Goal: Task Accomplishment & Management: Complete application form

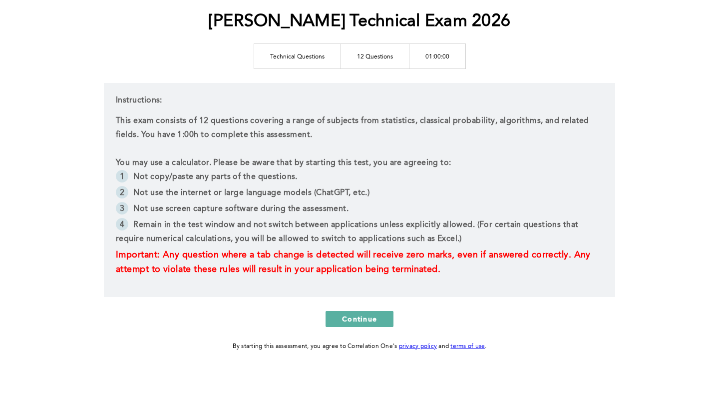
scroll to position [121, 0]
click at [361, 315] on span "Continue" at bounding box center [359, 318] width 35 height 9
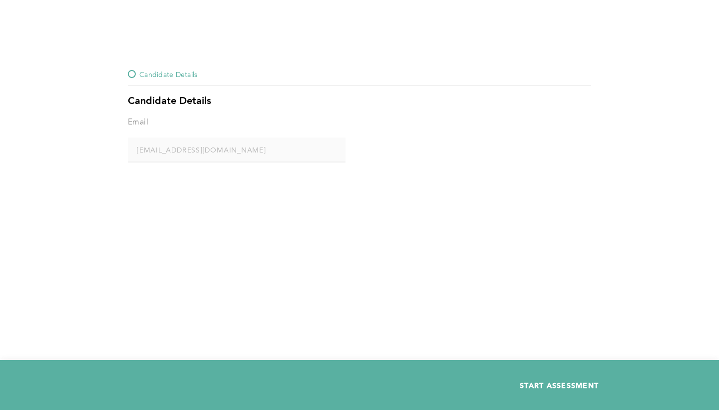
click at [556, 382] on span "START ASSESSMENT" at bounding box center [559, 384] width 79 height 9
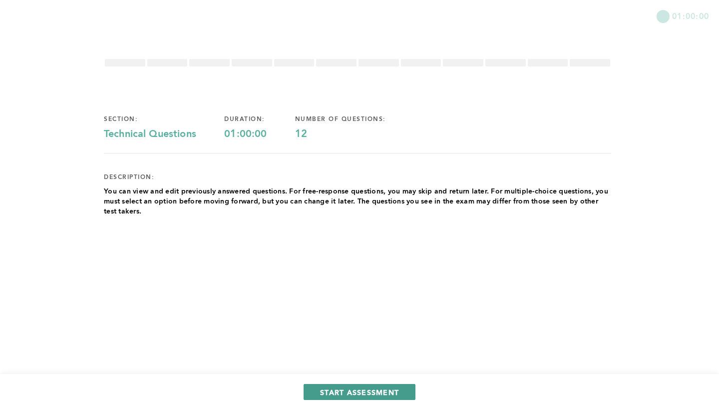
click at [391, 389] on span "START ASSESSMENT" at bounding box center [359, 391] width 79 height 9
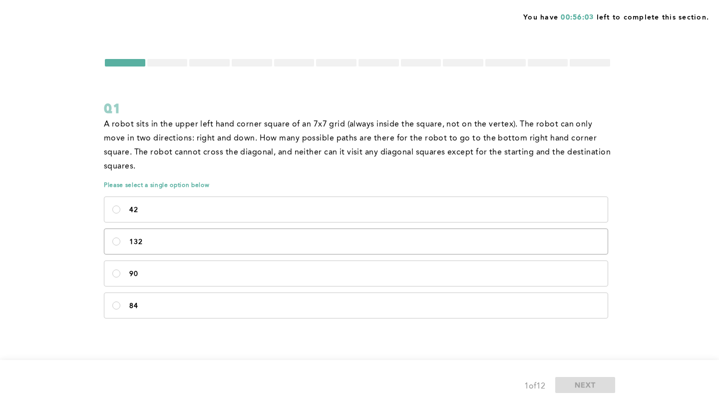
click at [415, 245] on p "132" at bounding box center [364, 242] width 471 height 8
click at [120, 245] on input "132" at bounding box center [116, 241] width 8 height 8
radio input "true"
click at [577, 389] on button "NEXT" at bounding box center [586, 385] width 60 height 16
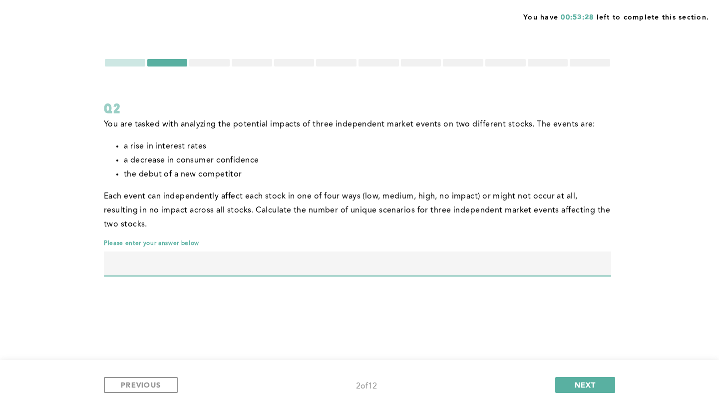
click at [265, 268] on input "text" at bounding box center [358, 263] width 508 height 24
type input "24"
click at [580, 381] on span "NEXT" at bounding box center [585, 384] width 21 height 9
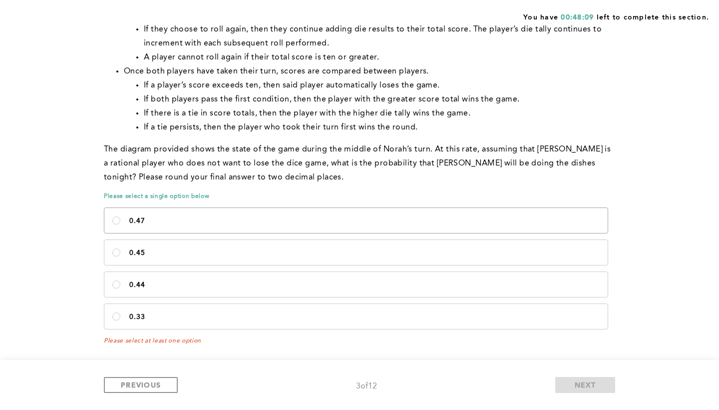
scroll to position [496, 0]
click at [307, 279] on label "0.44" at bounding box center [356, 284] width 504 height 25
click at [120, 280] on input "0.44" at bounding box center [116, 284] width 8 height 8
radio input "true"
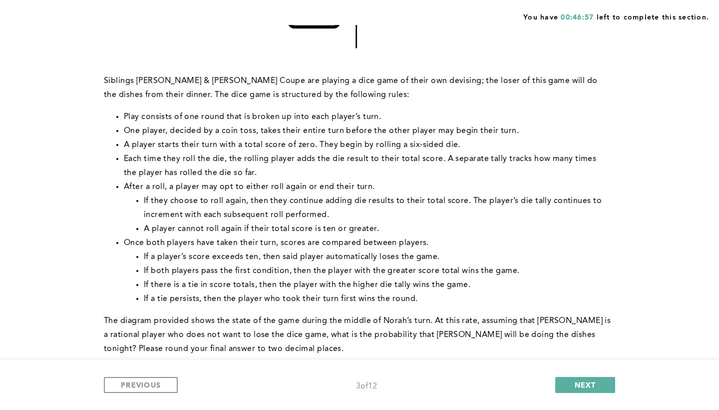
scroll to position [341, 0]
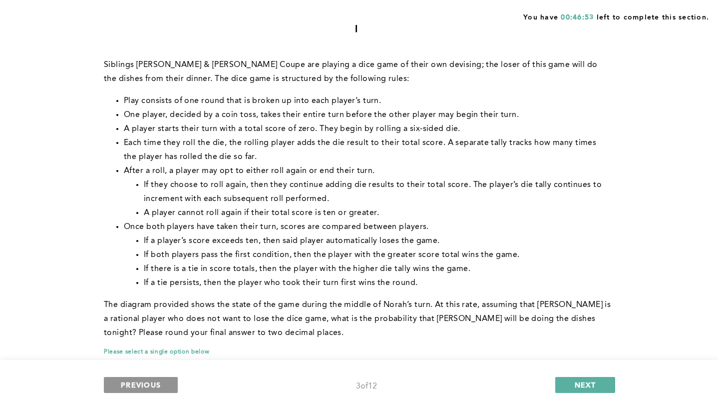
click at [145, 387] on span "PREVIOUS" at bounding box center [141, 384] width 40 height 9
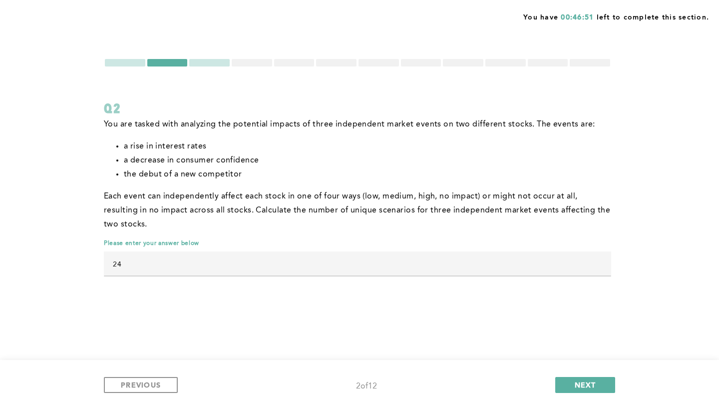
scroll to position [0, 0]
click at [318, 267] on input "24" at bounding box center [358, 263] width 508 height 24
type input "2"
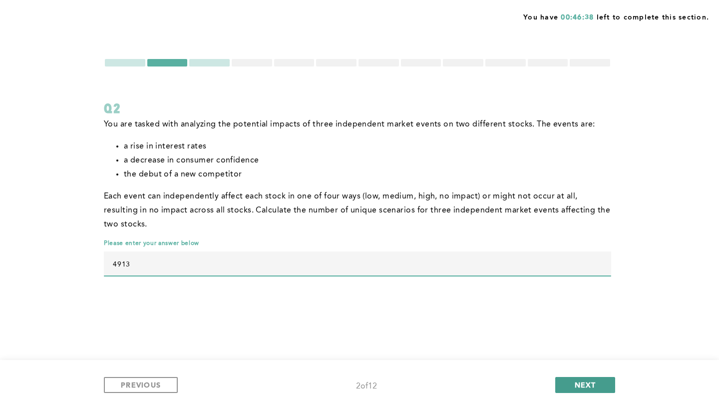
type input "4913"
click at [578, 389] on span "NEXT" at bounding box center [585, 384] width 21 height 9
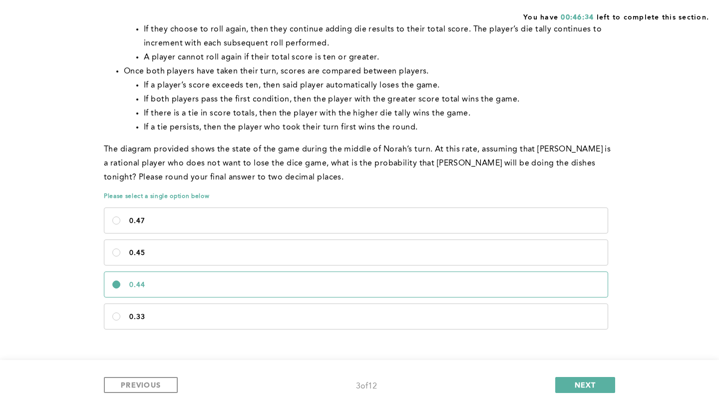
scroll to position [496, 0]
click at [608, 382] on button "NEXT" at bounding box center [586, 385] width 60 height 16
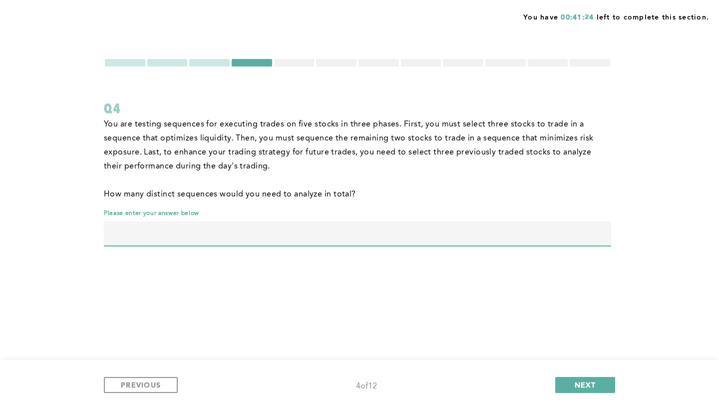
click at [459, 241] on input "text" at bounding box center [358, 233] width 508 height 24
type input "2"
type input "1200"
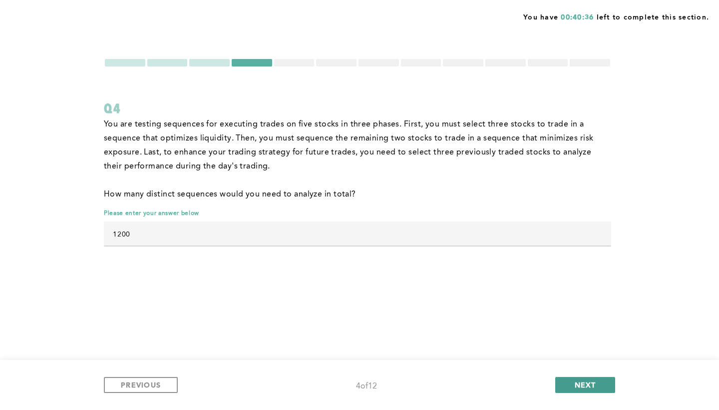
click at [578, 381] on span "NEXT" at bounding box center [585, 384] width 21 height 9
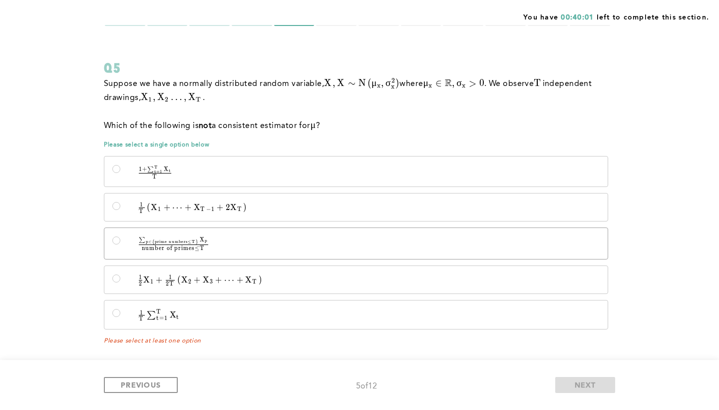
scroll to position [40, 0]
click at [139, 177] on span at bounding box center [155, 176] width 32 height 3
click at [120, 173] on input "1 + ∑ t = 1 T X t T \quad \frac{1 + \sum_{t=1}^{T} X_t}{T} T 1 + ∑ t = 1 T ​ X …" at bounding box center [116, 169] width 8 height 8
radio input "true"
click at [399, 232] on label "∑ p ∈ { prime numbers ≤ T } X p number of primes ≤ T \quad \frac{\sum_{p \in \{…" at bounding box center [356, 243] width 504 height 31
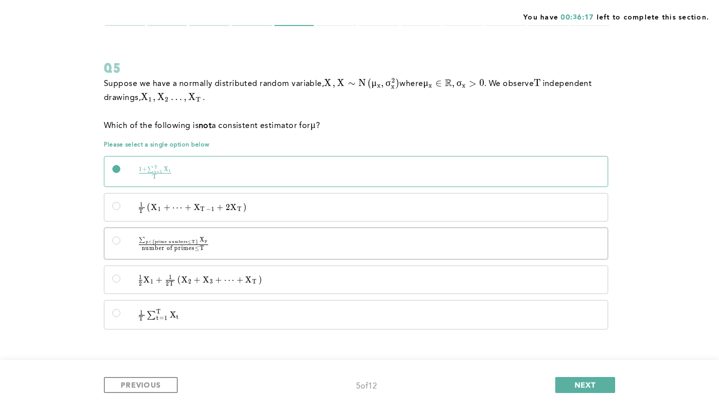
click at [120, 236] on input "∑ p ∈ { prime numbers ≤ T } X p number of primes ≤ T \quad \frac{\sum_{p \in \{…" at bounding box center [116, 240] width 8 height 8
radio input "true"
click at [589, 387] on span "NEXT" at bounding box center [585, 384] width 21 height 9
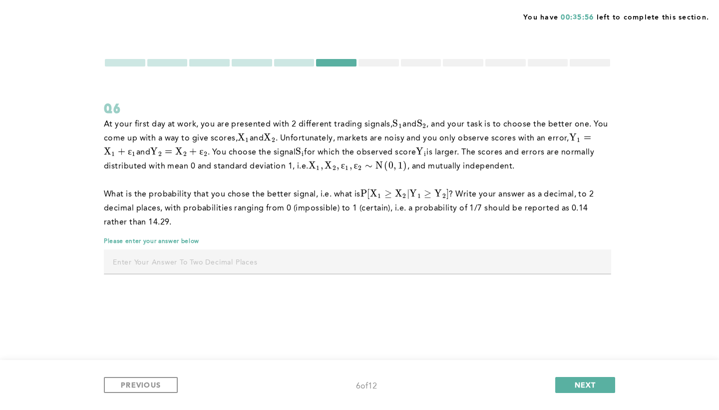
scroll to position [0, 0]
click at [130, 381] on span "PREVIOUS" at bounding box center [141, 384] width 40 height 9
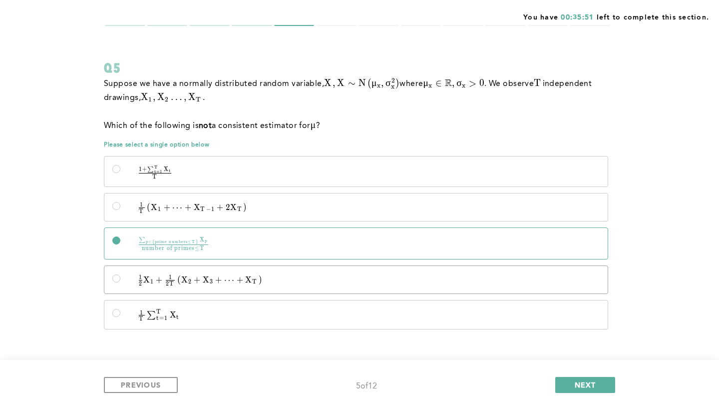
scroll to position [40, 0]
click at [232, 284] on span "⋯" at bounding box center [229, 280] width 10 height 10
click at [120, 282] on input "1 2 X 1 + 1 2 T ( X 2 + X 3 + ⋯ + X T ) \quad \frac{1}{2}X_1 + \frac{1}{2T}\lef…" at bounding box center [116, 278] width 8 height 8
radio input "true"
click at [585, 387] on span "NEXT" at bounding box center [585, 384] width 21 height 9
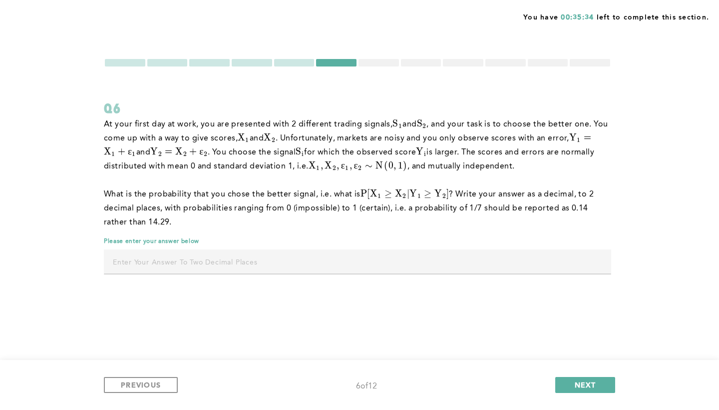
scroll to position [0, 0]
click at [252, 266] on input "text" at bounding box center [358, 261] width 508 height 24
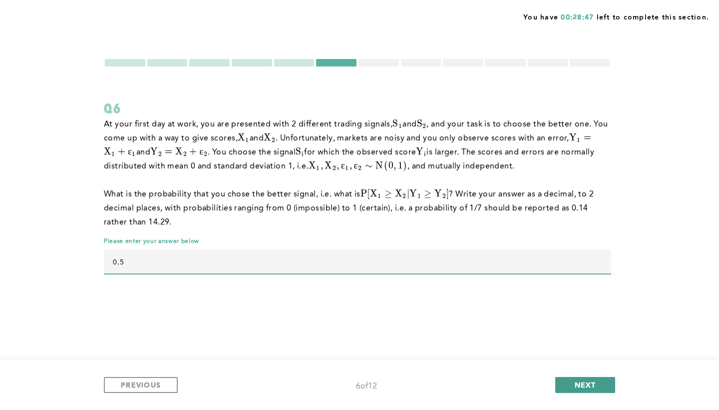
type input "0.5"
click at [593, 387] on span "NEXT" at bounding box center [585, 384] width 21 height 9
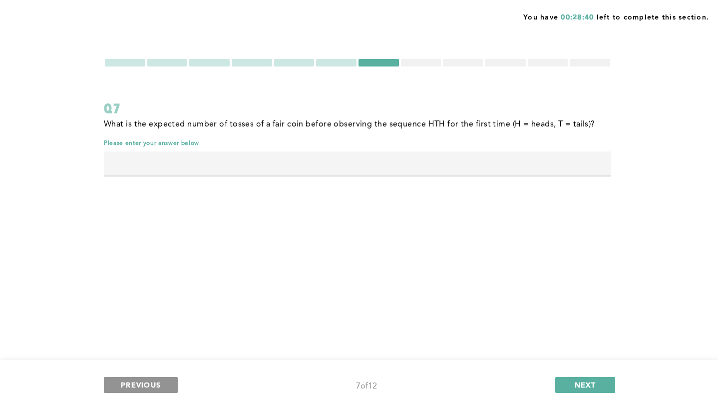
click at [154, 381] on span "PREVIOUS" at bounding box center [141, 384] width 40 height 9
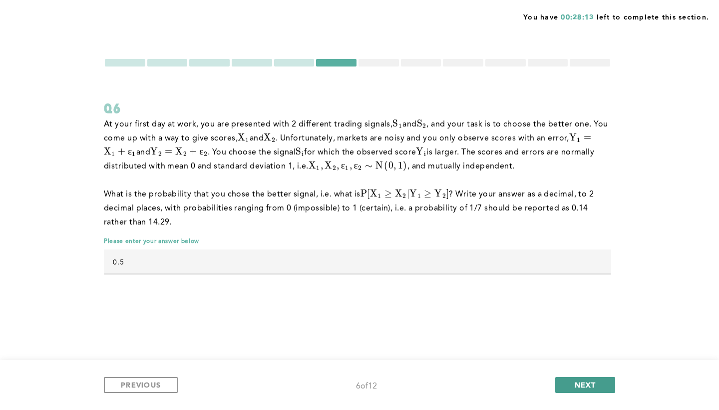
click at [596, 392] on button "NEXT" at bounding box center [586, 385] width 60 height 16
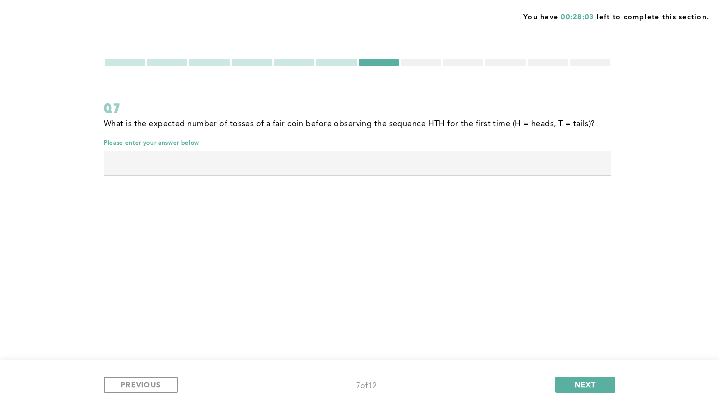
click at [139, 394] on div "PREVIOUS 7 of 12 NEXT" at bounding box center [359, 385] width 719 height 50
click at [148, 385] on span "PREVIOUS" at bounding box center [141, 384] width 40 height 9
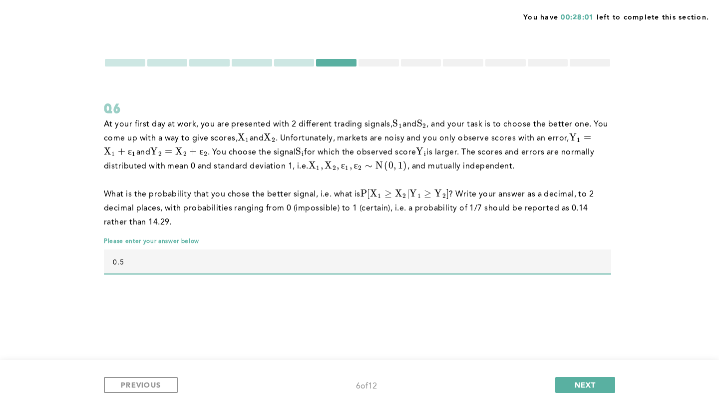
click at [259, 270] on input "0.5" at bounding box center [358, 261] width 508 height 24
type input "0.75"
click at [596, 386] on span "NEXT" at bounding box center [585, 384] width 21 height 9
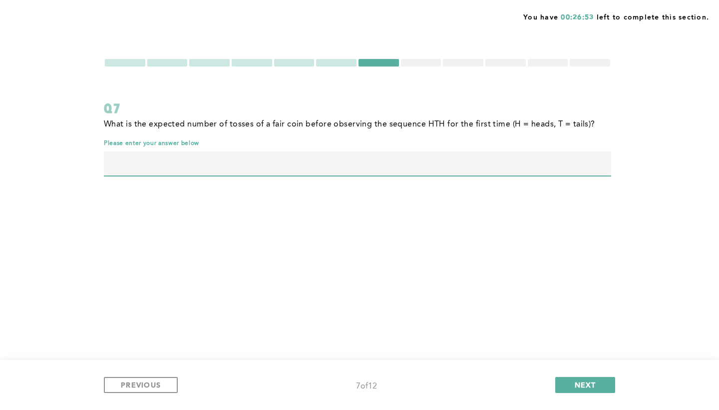
click at [342, 160] on input "text" at bounding box center [358, 163] width 508 height 24
type input "20"
click at [580, 379] on button "NEXT" at bounding box center [586, 385] width 60 height 16
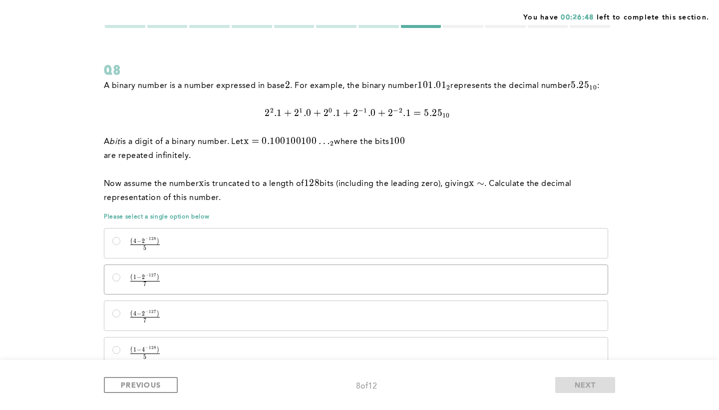
scroll to position [49, 0]
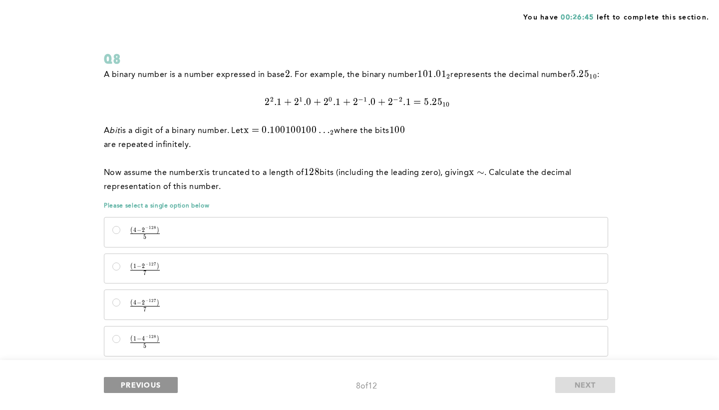
click at [157, 382] on span "PREVIOUS" at bounding box center [141, 384] width 40 height 9
click at [164, 384] on button "PREVIOUS" at bounding box center [141, 385] width 74 height 16
click at [251, 278] on label "( 1 − 2 − 127 ) 7 \frac {(1-2^{-127})} {7} 7 ( 1 − 2 − 1 2 7 ) ​" at bounding box center [356, 268] width 504 height 29
click at [120, 270] on input "( 1 − 2 − 127 ) 7 \frac {(1-2^{-127})} {7} 7 ( 1 − 2 − 1 2 7 ) ​" at bounding box center [116, 266] width 8 height 8
radio input "true"
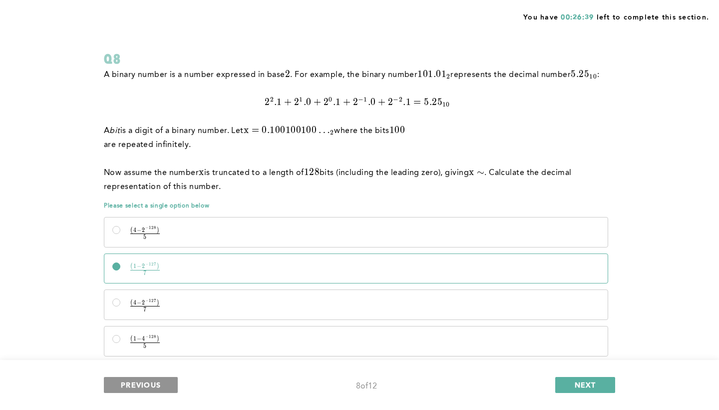
click at [153, 384] on span "PREVIOUS" at bounding box center [141, 384] width 40 height 9
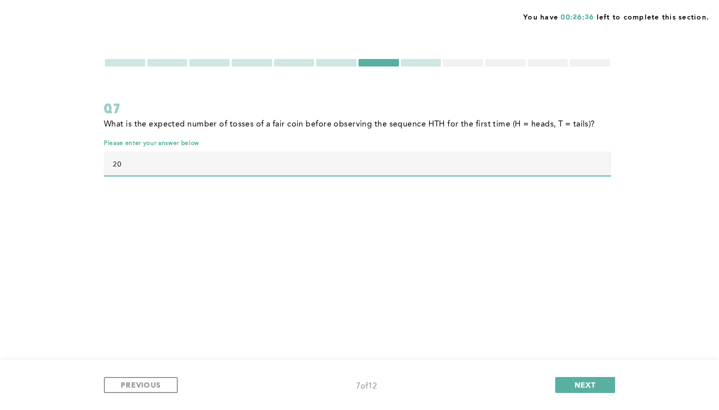
click at [479, 164] on input "20" at bounding box center [358, 163] width 508 height 24
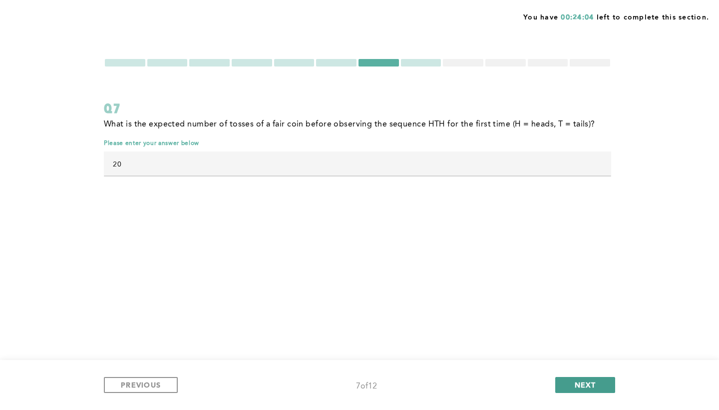
click at [576, 380] on span "NEXT" at bounding box center [585, 384] width 21 height 9
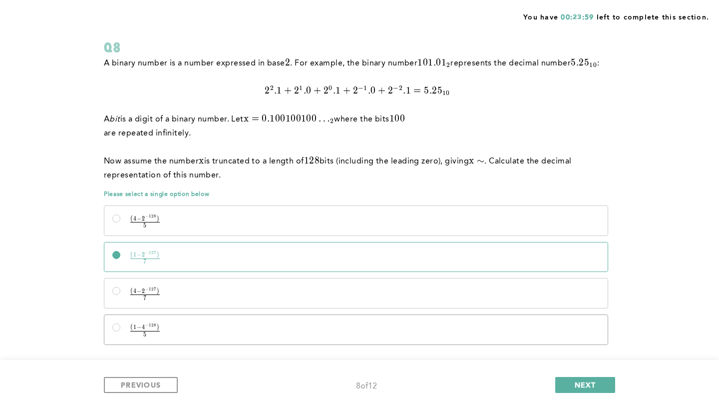
scroll to position [61, 0]
click at [581, 381] on span "NEXT" at bounding box center [585, 384] width 21 height 9
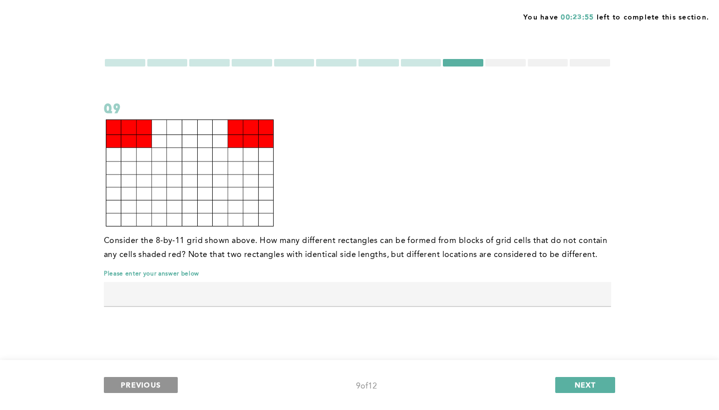
click at [139, 384] on span "PREVIOUS" at bounding box center [141, 384] width 40 height 9
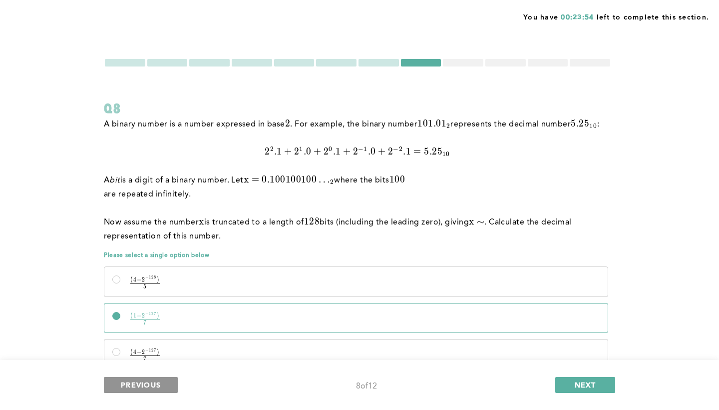
click at [139, 384] on span "PREVIOUS" at bounding box center [141, 384] width 40 height 9
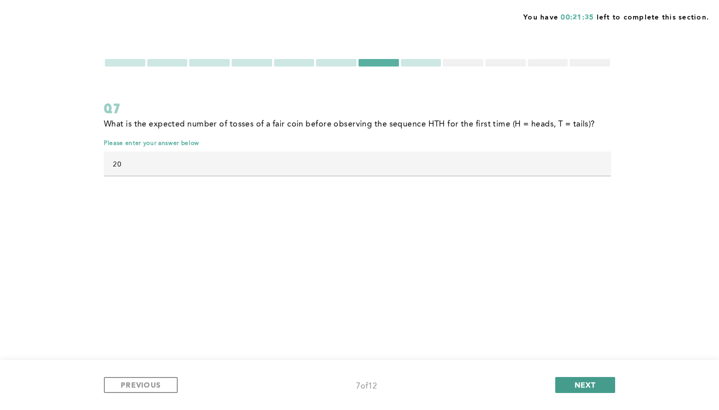
click at [588, 387] on span "NEXT" at bounding box center [585, 384] width 21 height 9
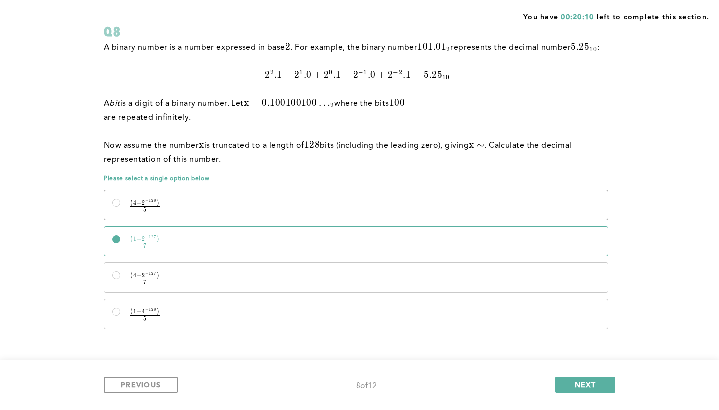
scroll to position [77, 0]
click at [219, 200] on p "( 4 − 2 − 128 ) 5 \frac {(4-2^{-128})} {5} 5 ( 4 − 2 − 1 2 8 ) ​" at bounding box center [364, 205] width 471 height 12
click at [120, 200] on input "( 4 − 2 − 128 ) 5 \frac {(4-2^{-128})} {5} 5 ( 4 − 2 − 1 2 8 ) ​" at bounding box center [116, 203] width 8 height 8
radio input "true"
click at [315, 276] on p "( 4 − 2 − 127 ) 7 \frac {(4-2^{-127})} {7} 7 ( 4 − 2 − 1 2 7 ) ​" at bounding box center [364, 278] width 471 height 12
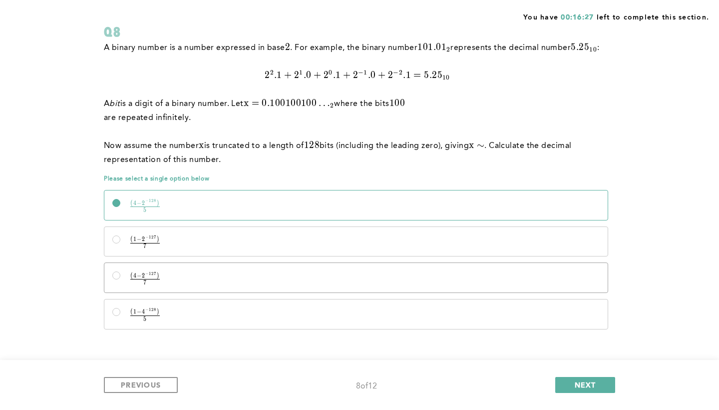
click at [120, 276] on input "( 4 − 2 − 127 ) 7 \frac {(4-2^{-127})} {7} 7 ( 4 − 2 − 1 2 7 ) ​" at bounding box center [116, 275] width 8 height 8
radio input "true"
click at [584, 384] on span "NEXT" at bounding box center [585, 384] width 21 height 9
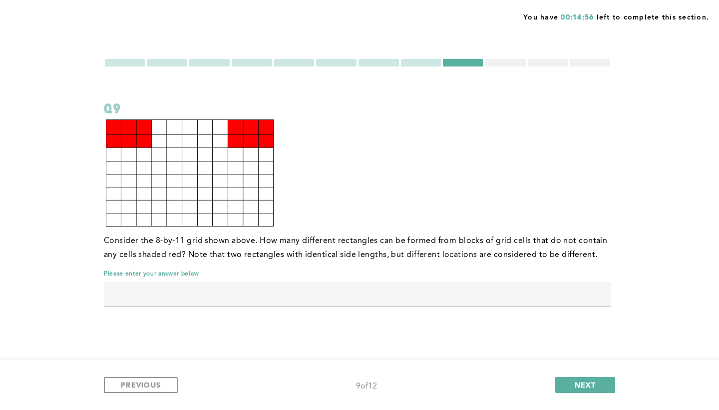
click at [262, 283] on input "text" at bounding box center [358, 294] width 508 height 24
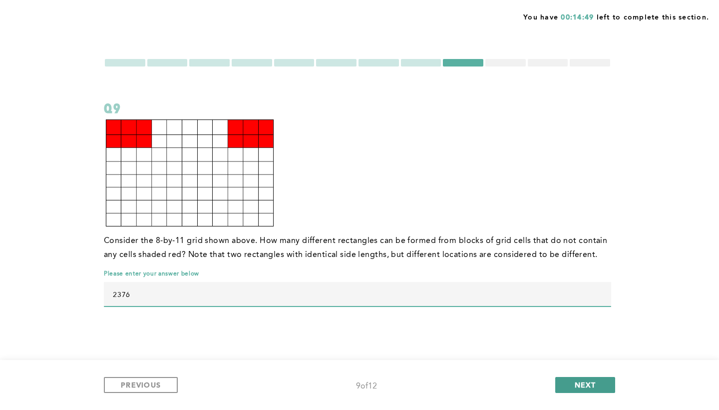
type input "2376"
click at [600, 382] on button "NEXT" at bounding box center [586, 385] width 60 height 16
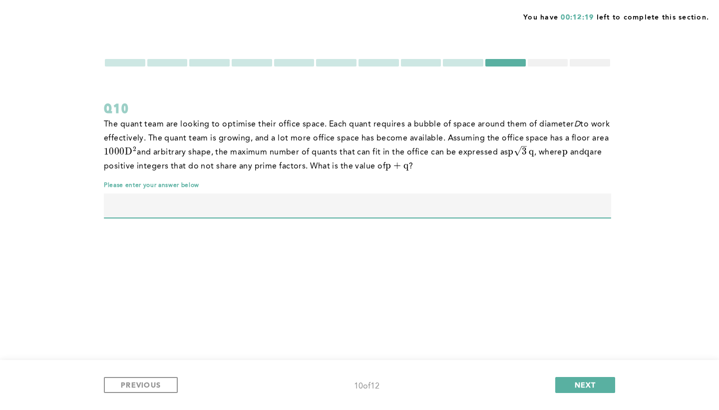
click at [514, 205] on input "text" at bounding box center [358, 205] width 508 height 24
type input "2000"
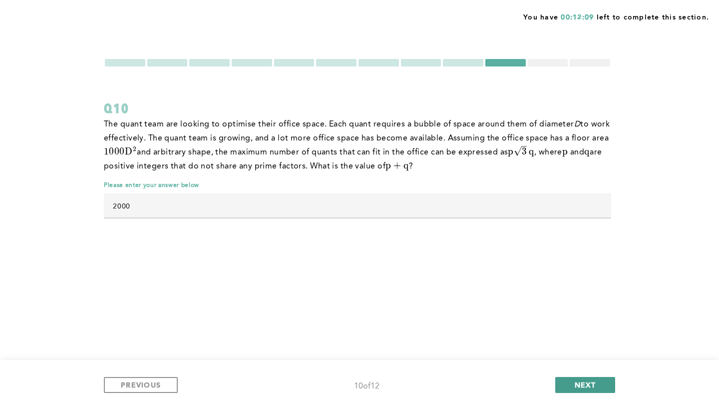
click at [576, 378] on button "NEXT" at bounding box center [586, 385] width 60 height 16
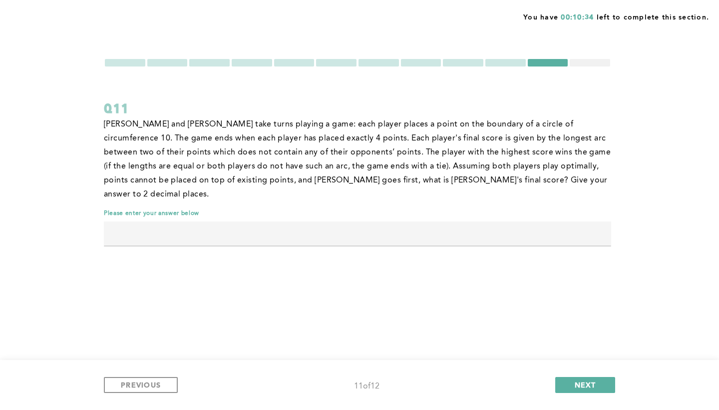
click at [356, 221] on input "text" at bounding box center [358, 233] width 508 height 24
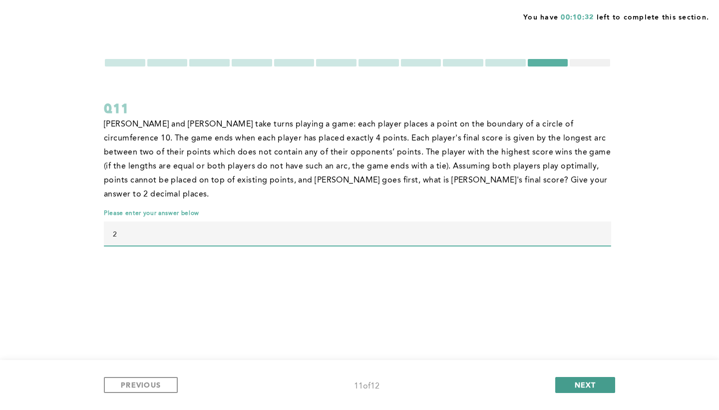
type input "2"
click at [591, 384] on span "NEXT" at bounding box center [585, 384] width 21 height 9
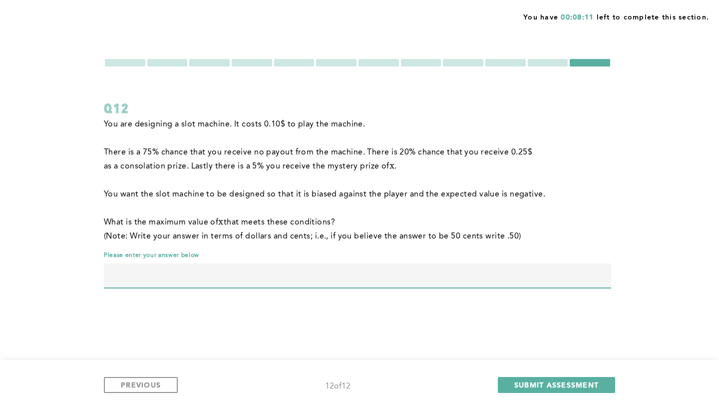
click at [505, 277] on input "text" at bounding box center [358, 275] width 508 height 24
type input "1"
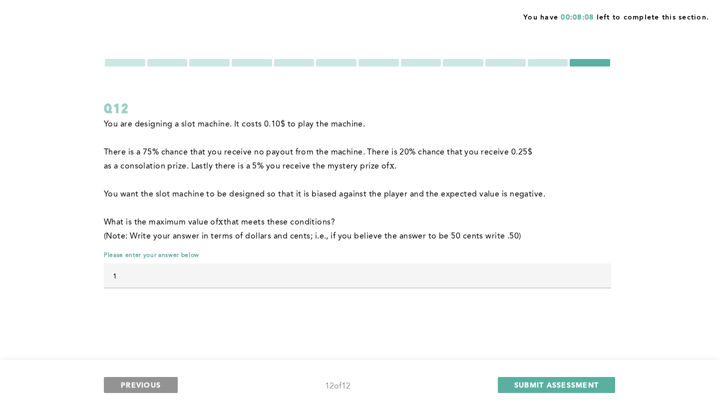
click at [160, 387] on span "PREVIOUS" at bounding box center [141, 384] width 40 height 9
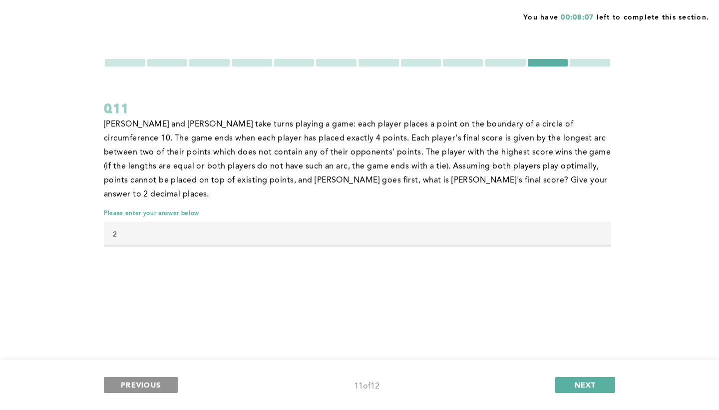
click at [160, 387] on span "PREVIOUS" at bounding box center [141, 384] width 40 height 9
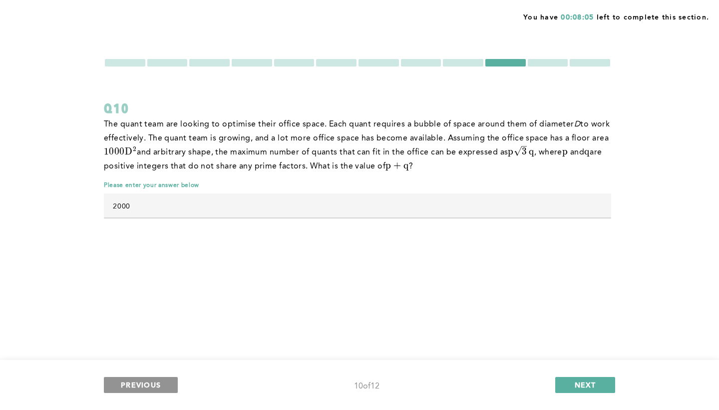
click at [160, 387] on span "PREVIOUS" at bounding box center [141, 384] width 40 height 9
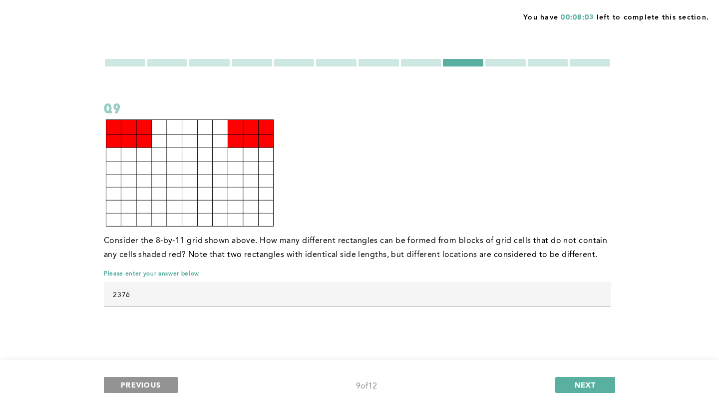
click at [160, 387] on span "PREVIOUS" at bounding box center [141, 384] width 40 height 9
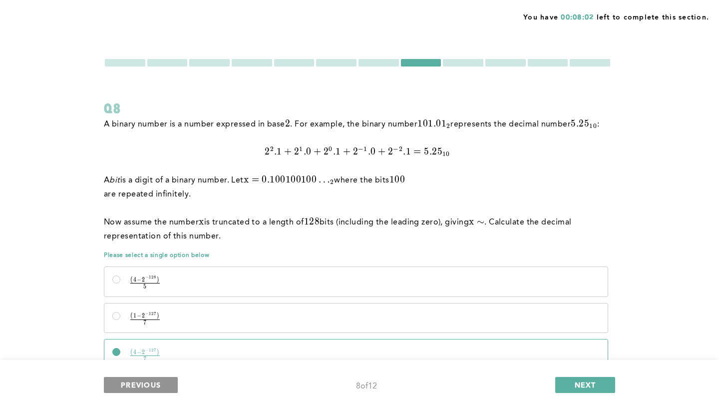
click at [160, 387] on span "PREVIOUS" at bounding box center [141, 384] width 40 height 9
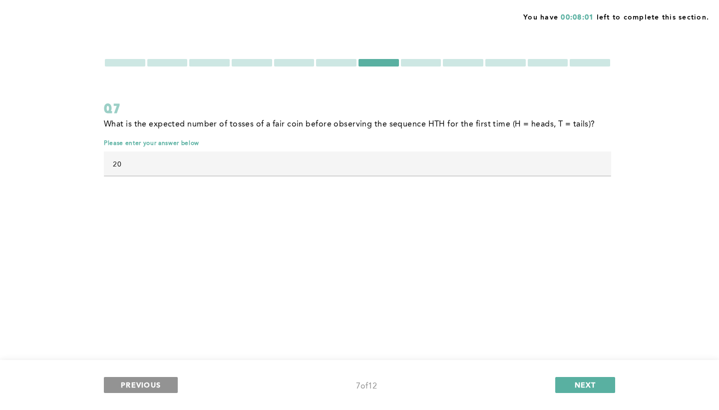
click at [160, 387] on span "PREVIOUS" at bounding box center [141, 384] width 40 height 9
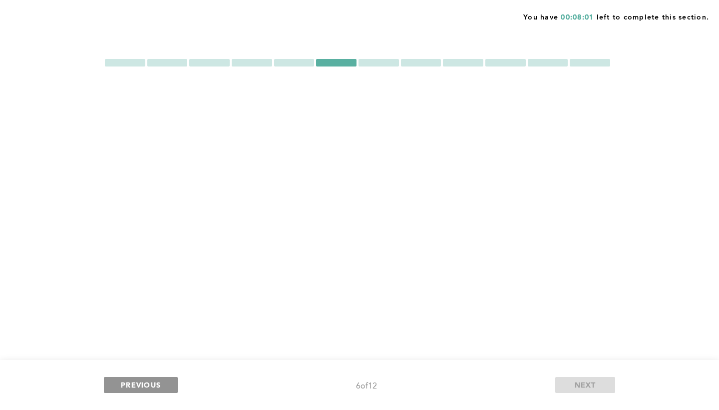
click at [160, 386] on span "PREVIOUS" at bounding box center [141, 384] width 40 height 9
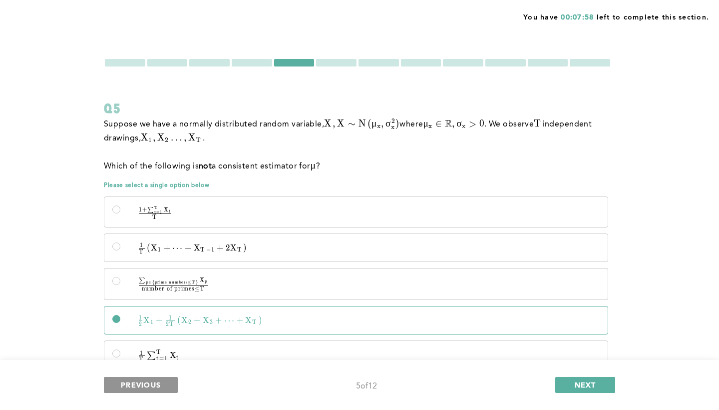
click at [160, 386] on span "PREVIOUS" at bounding box center [141, 384] width 40 height 9
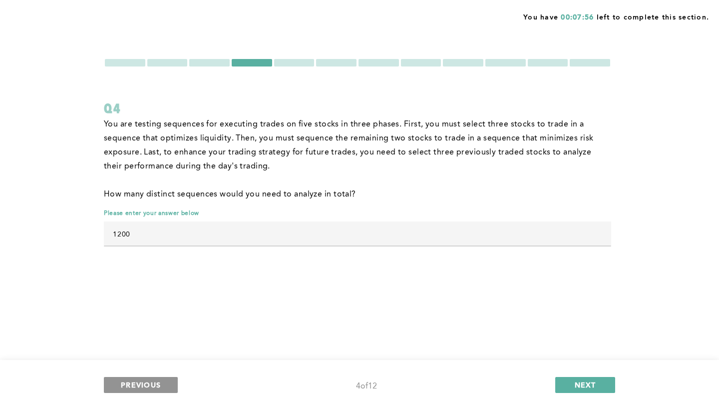
click at [160, 386] on span "PREVIOUS" at bounding box center [141, 384] width 40 height 9
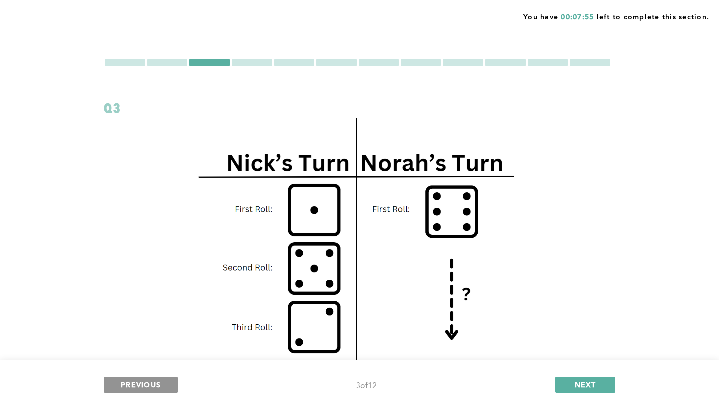
click at [160, 385] on span "PREVIOUS" at bounding box center [141, 384] width 40 height 9
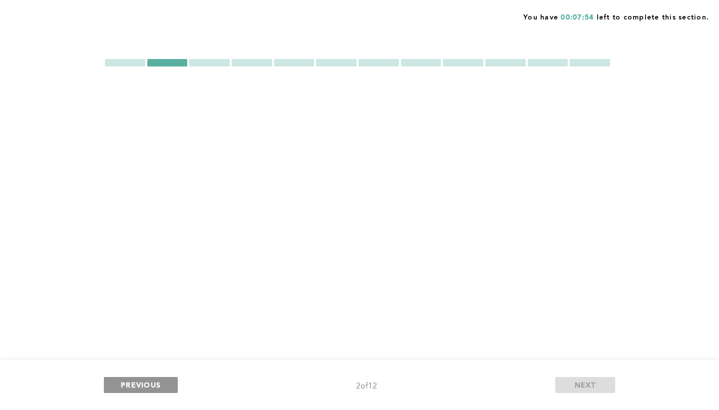
click at [160, 385] on span "PREVIOUS" at bounding box center [141, 384] width 40 height 9
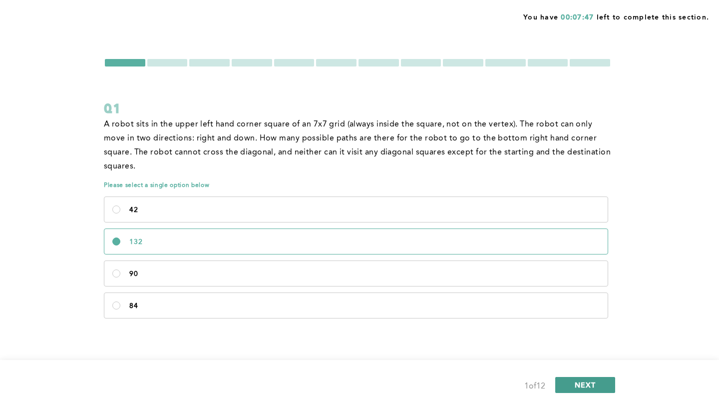
click at [596, 381] on span "NEXT" at bounding box center [585, 384] width 21 height 9
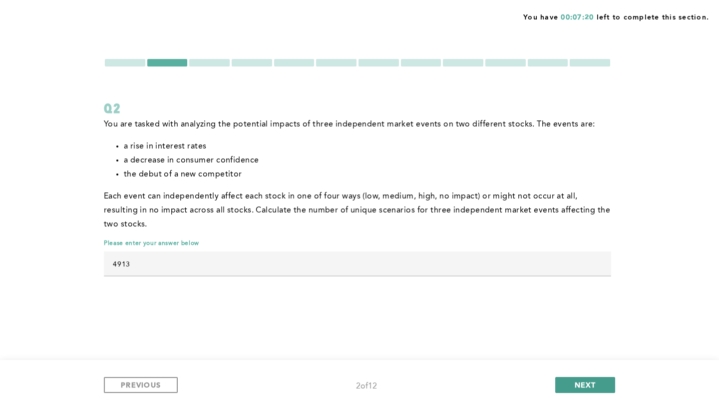
click at [583, 384] on span "NEXT" at bounding box center [585, 384] width 21 height 9
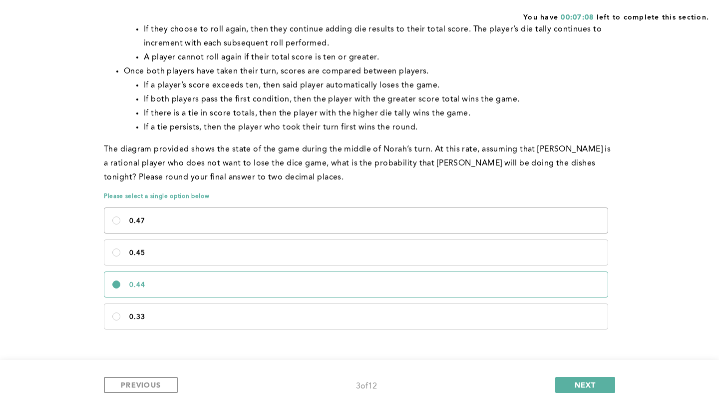
scroll to position [496, 0]
click at [595, 384] on span "NEXT" at bounding box center [585, 384] width 21 height 9
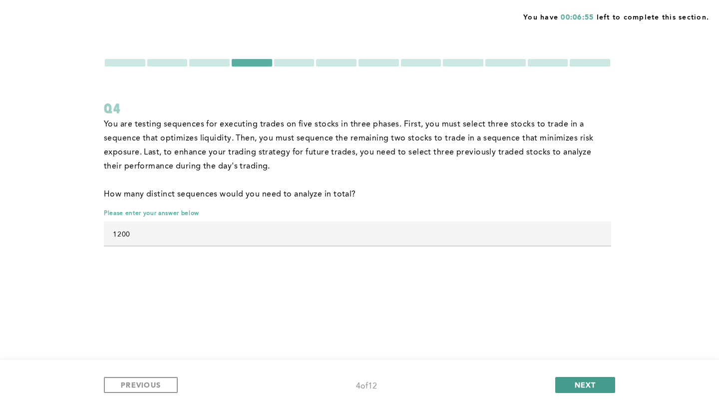
click at [590, 384] on span "NEXT" at bounding box center [585, 384] width 21 height 9
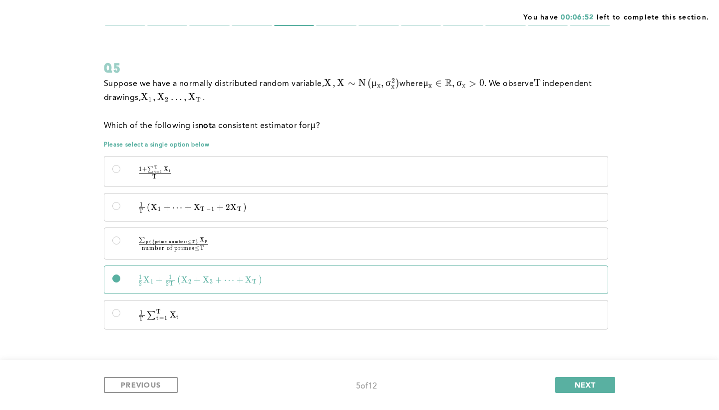
scroll to position [40, 0]
click at [597, 380] on span "NEXT" at bounding box center [585, 384] width 21 height 9
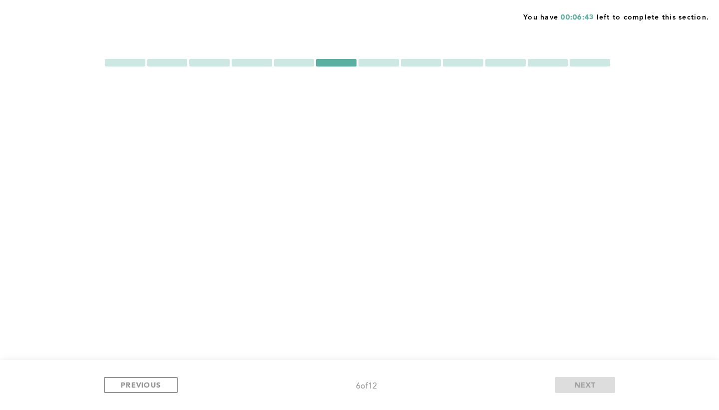
scroll to position [0, 0]
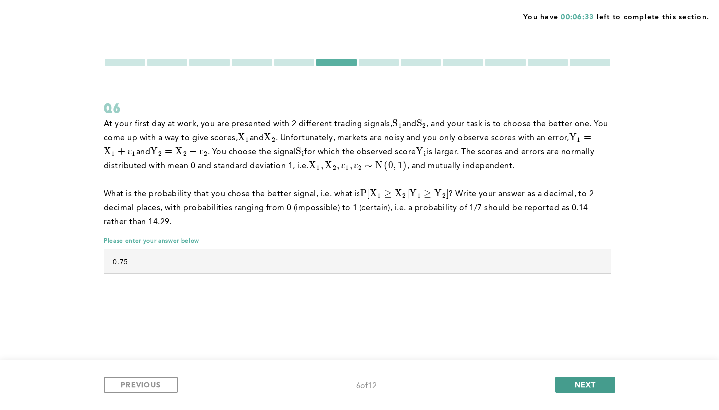
click at [585, 386] on span "NEXT" at bounding box center [585, 384] width 21 height 9
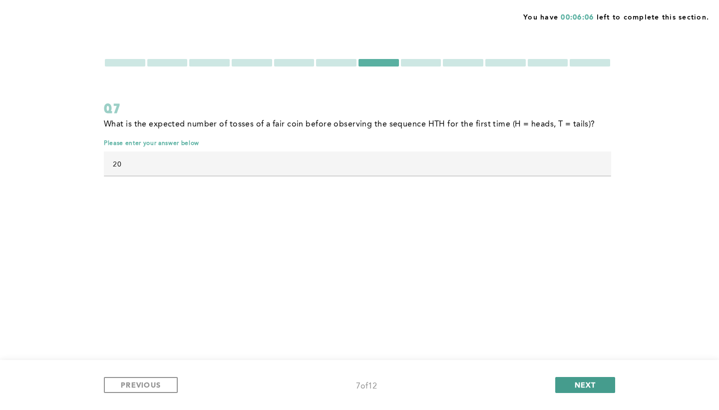
click at [585, 386] on span "NEXT" at bounding box center [585, 384] width 21 height 9
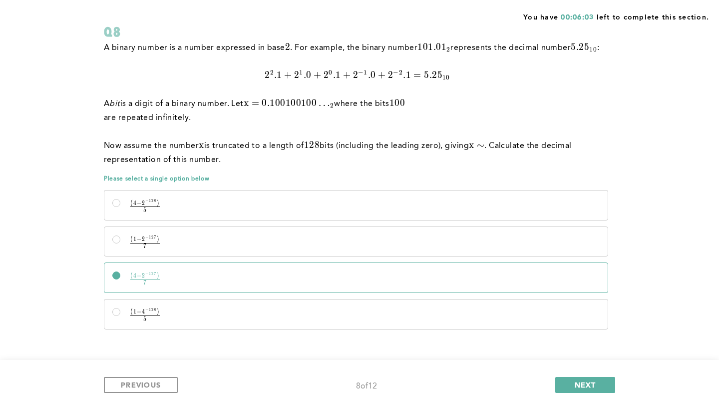
scroll to position [73, 0]
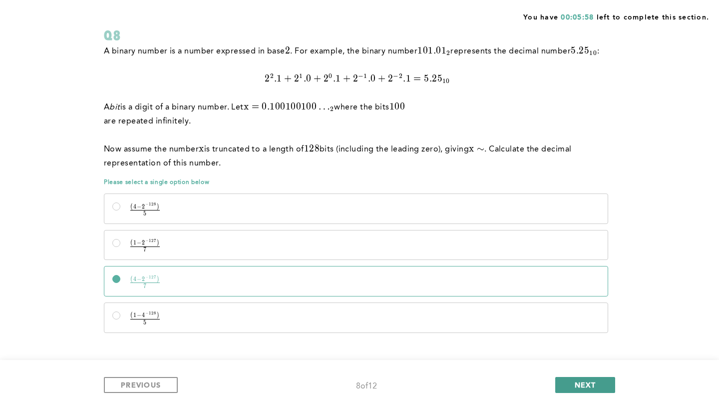
click at [593, 385] on span "NEXT" at bounding box center [585, 384] width 21 height 9
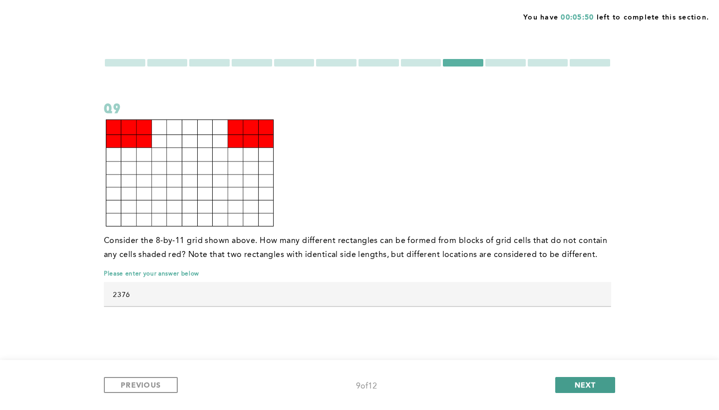
click at [593, 385] on span "NEXT" at bounding box center [585, 384] width 21 height 9
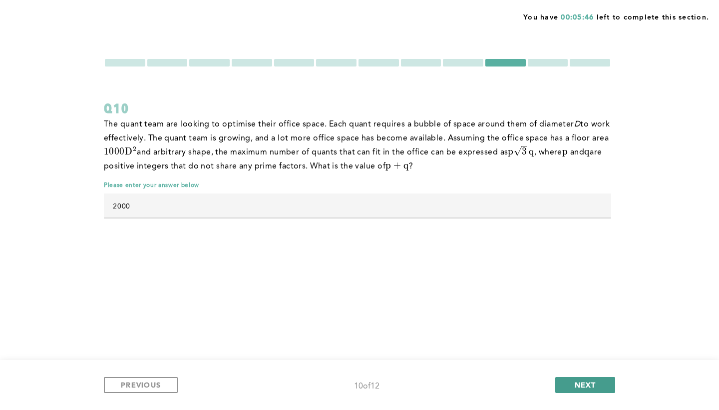
click at [593, 385] on span "NEXT" at bounding box center [585, 384] width 21 height 9
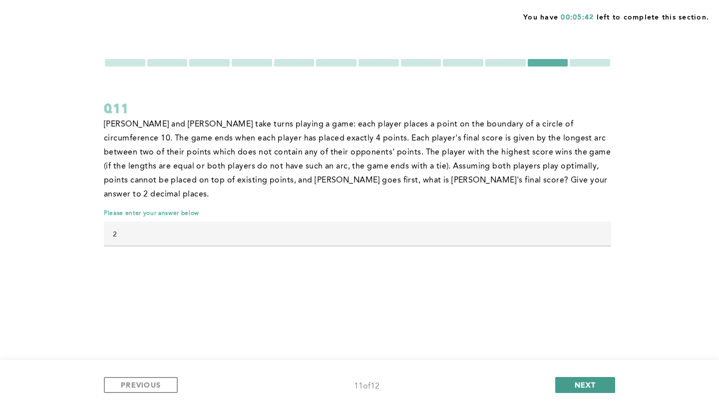
click at [593, 385] on span "NEXT" at bounding box center [585, 384] width 21 height 9
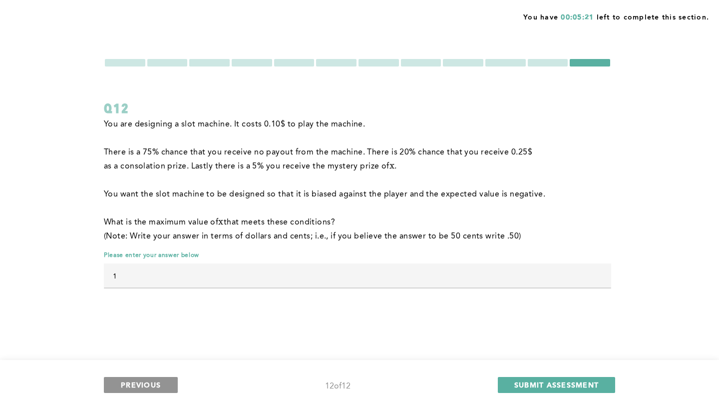
click at [151, 381] on span "PREVIOUS" at bounding box center [141, 384] width 40 height 9
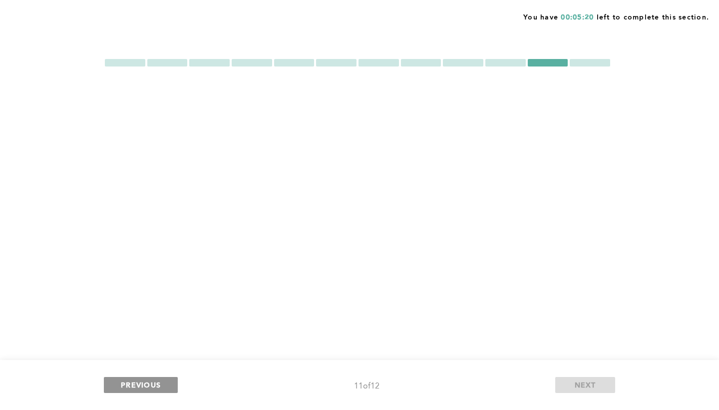
click at [151, 381] on span "PREVIOUS" at bounding box center [141, 384] width 40 height 9
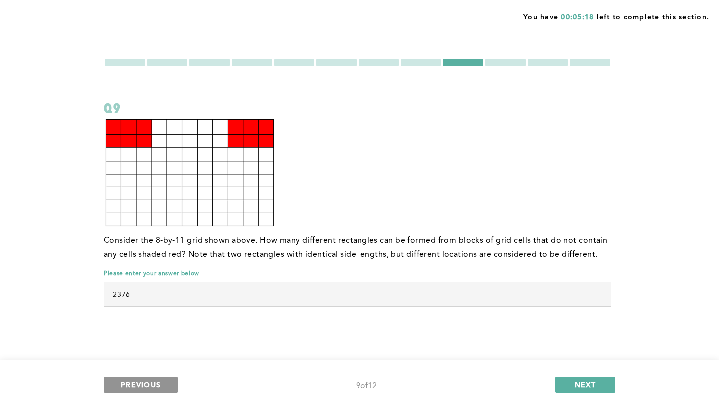
click at [151, 381] on span "PREVIOUS" at bounding box center [141, 384] width 40 height 9
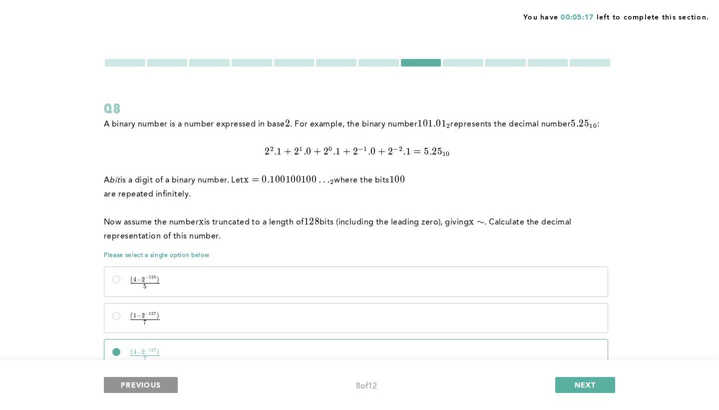
click at [151, 381] on span "PREVIOUS" at bounding box center [141, 384] width 40 height 9
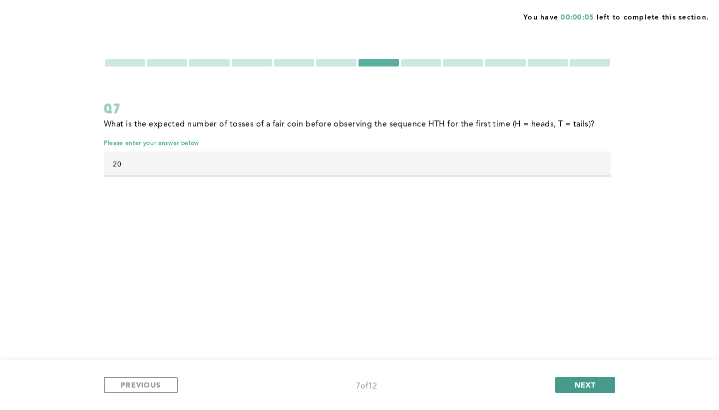
click at [573, 383] on button "NEXT" at bounding box center [586, 385] width 60 height 16
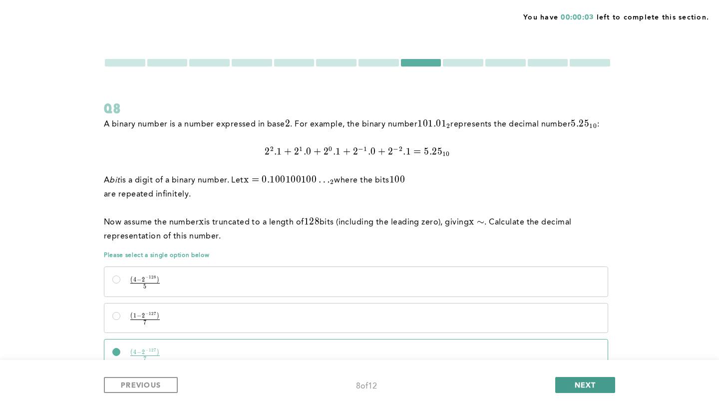
click at [573, 383] on button "NEXT" at bounding box center [586, 385] width 60 height 16
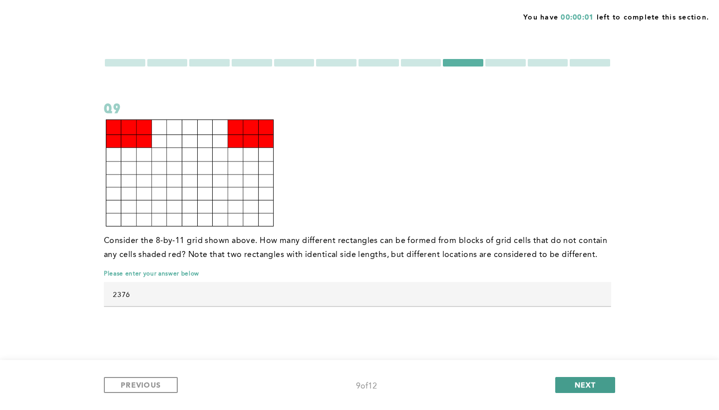
click at [573, 383] on button "NEXT" at bounding box center [586, 385] width 60 height 16
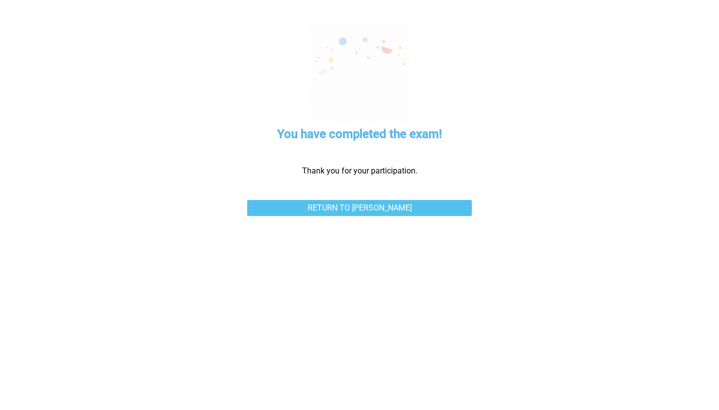
click at [366, 213] on link "Return to [PERSON_NAME]" at bounding box center [359, 208] width 225 height 16
